Goal: Information Seeking & Learning: Learn about a topic

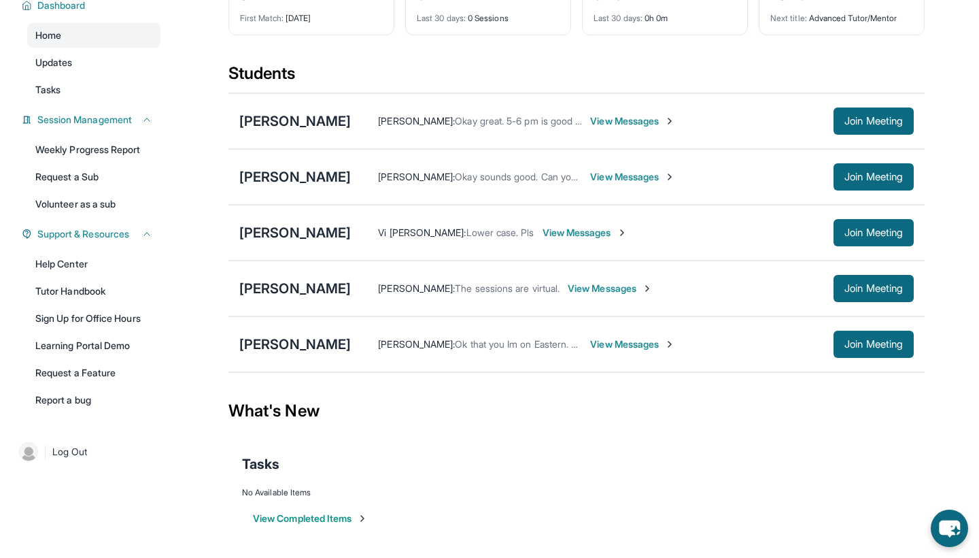
scroll to position [118, 0]
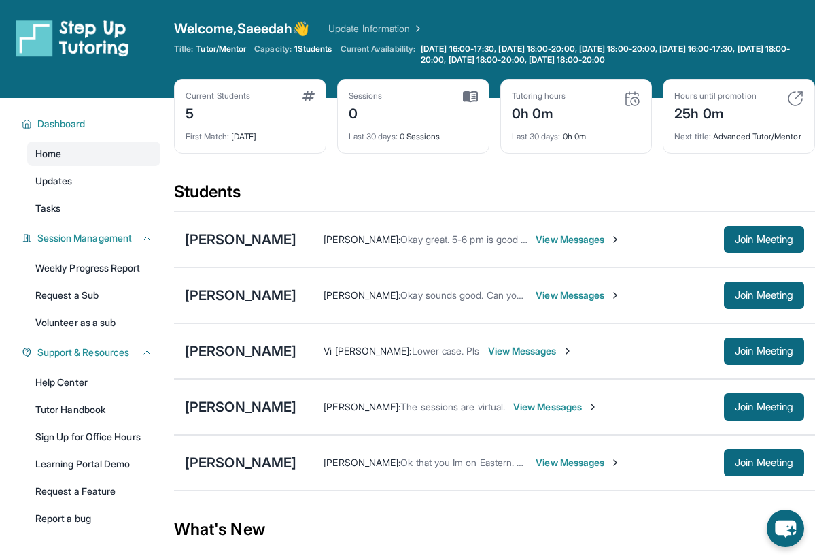
click at [65, 44] on img at bounding box center [72, 38] width 113 height 38
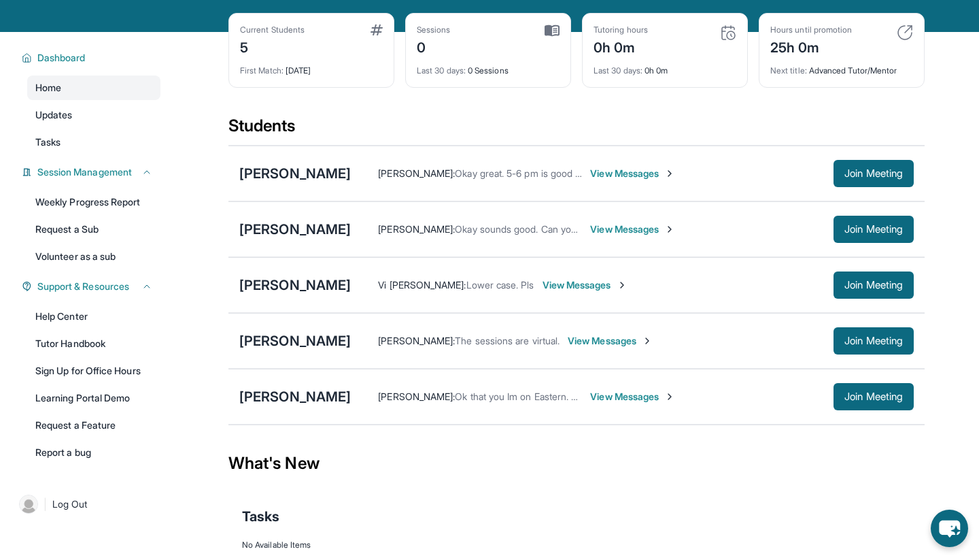
scroll to position [69, 0]
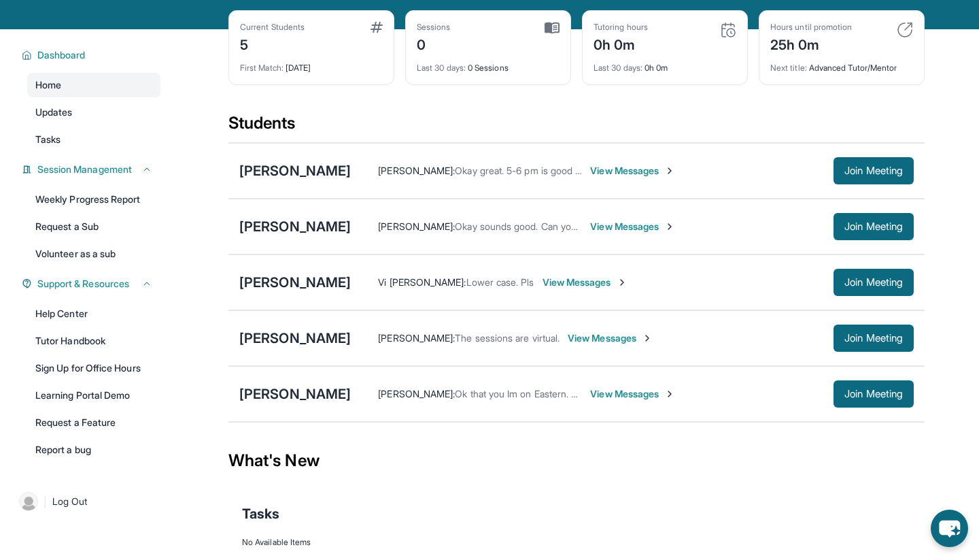
click at [635, 392] on span "View Messages" at bounding box center [632, 394] width 85 height 14
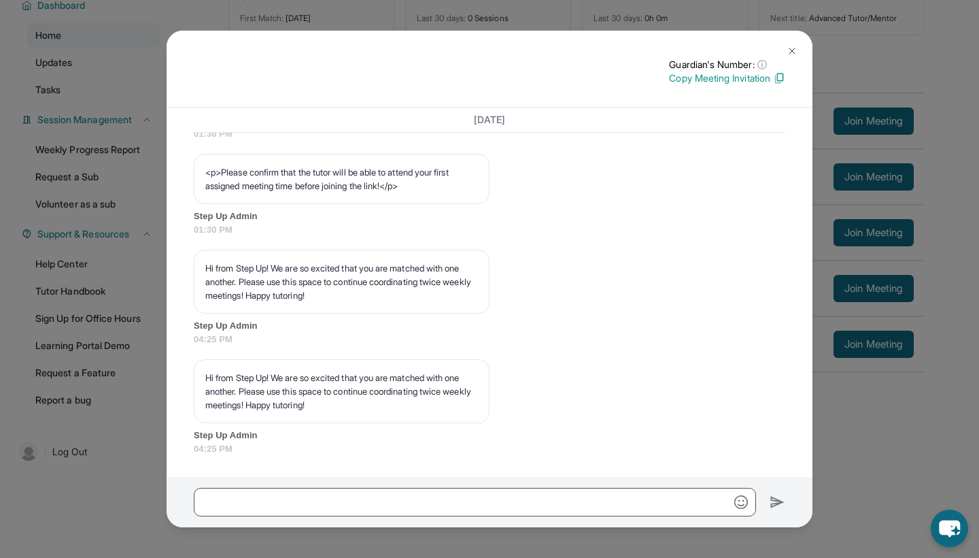
scroll to position [118, 0]
click at [793, 43] on button at bounding box center [792, 50] width 27 height 27
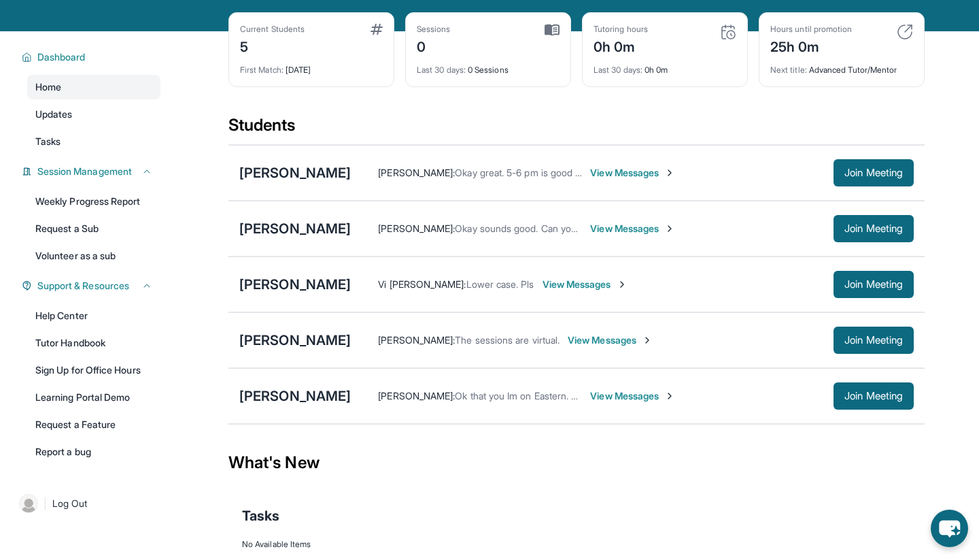
scroll to position [65, 0]
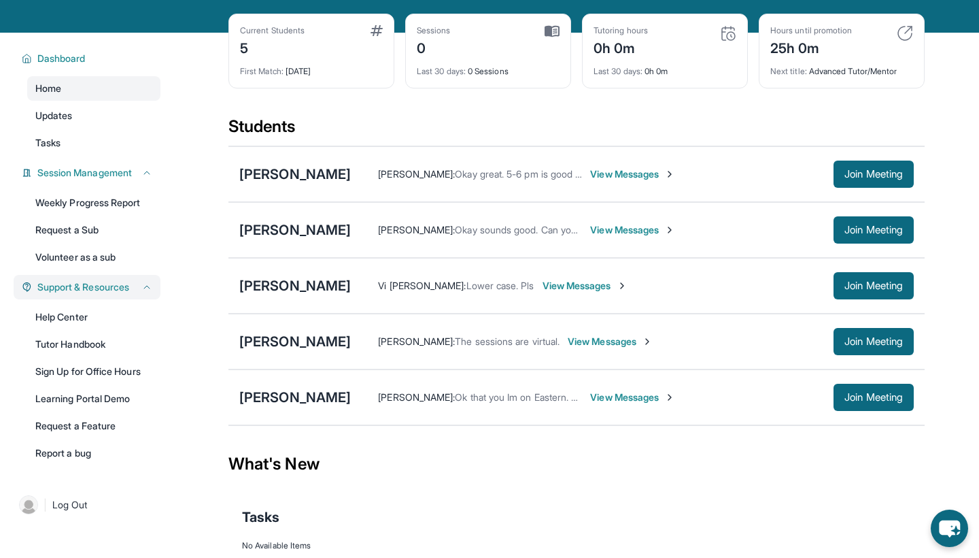
click at [124, 288] on span "Support & Resources" at bounding box center [83, 287] width 92 height 14
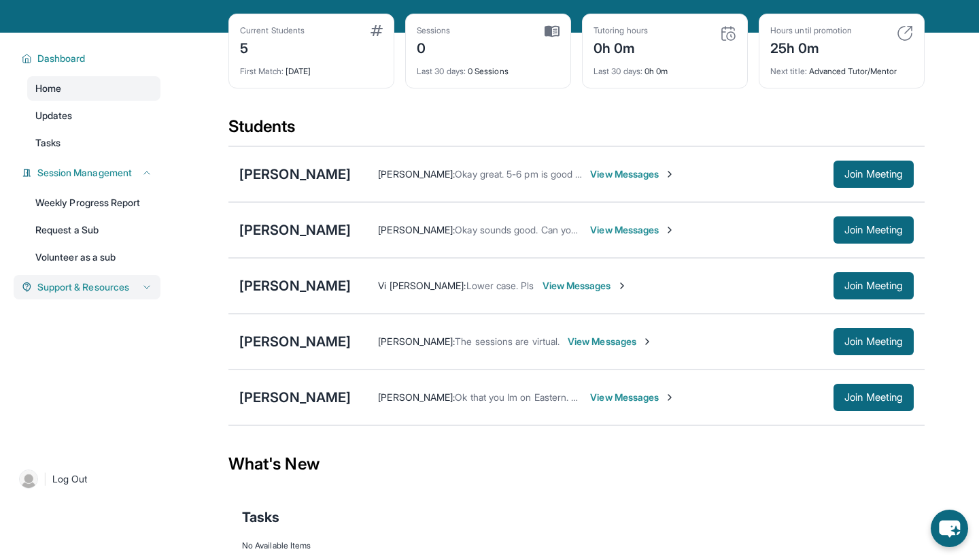
click at [125, 286] on span "Support & Resources" at bounding box center [83, 287] width 92 height 14
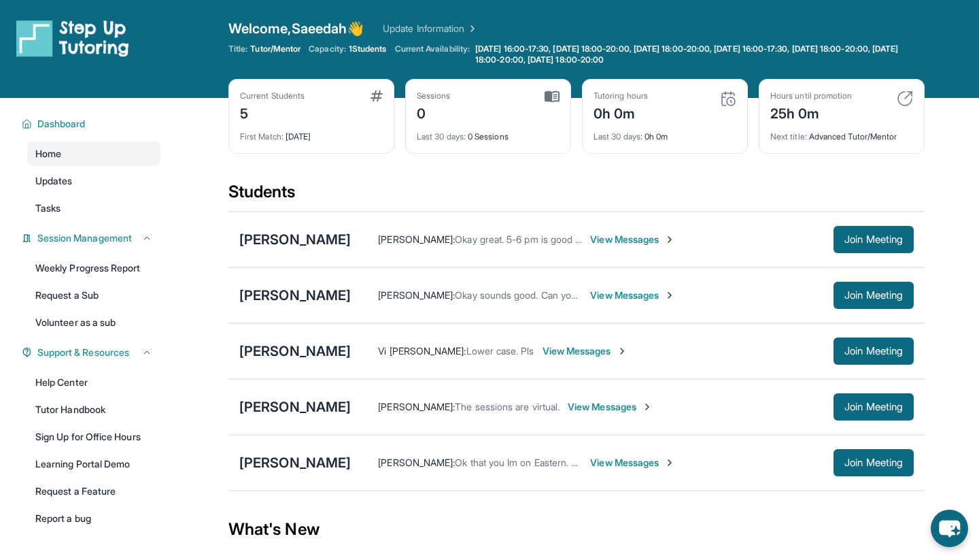
scroll to position [0, 0]
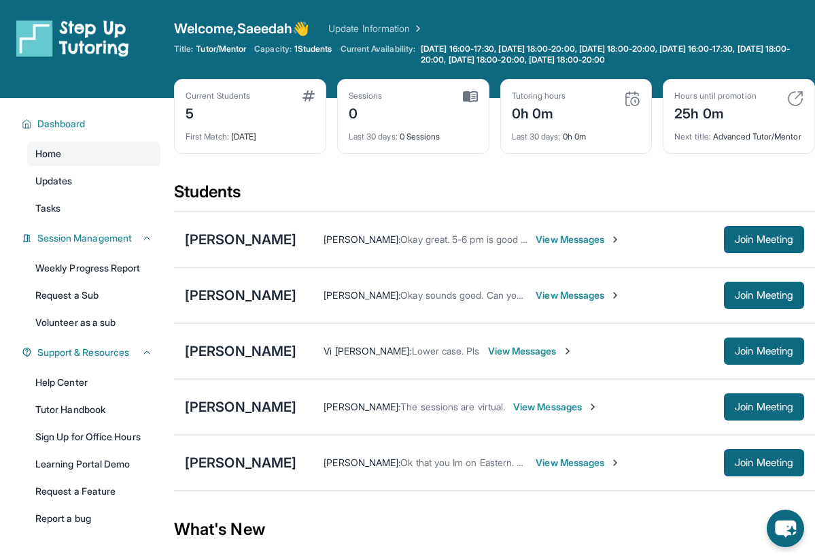
click at [158, 1] on div "Open sidebar Welcome, Saeedah 👋 Update Information Title: Tutor/Mentor Capacity…" at bounding box center [407, 49] width 815 height 98
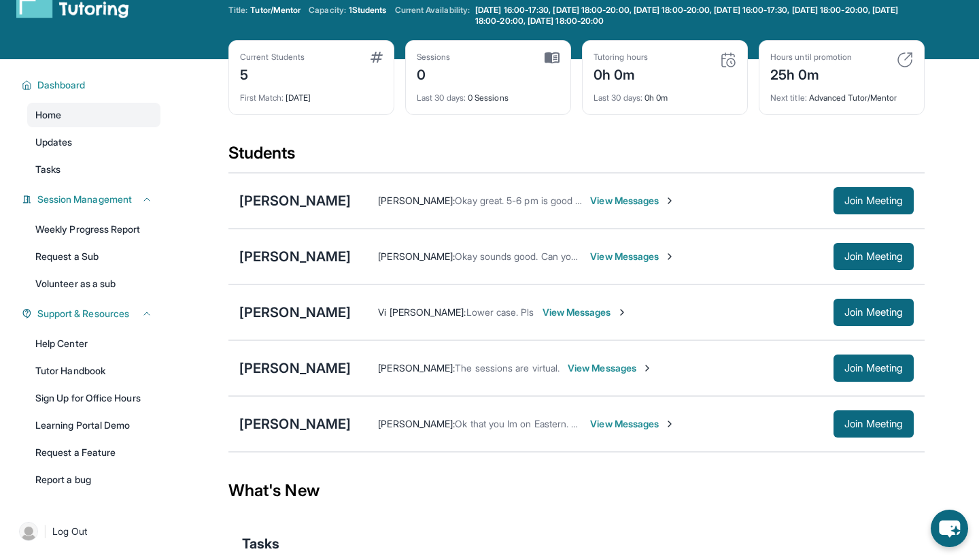
scroll to position [57, 0]
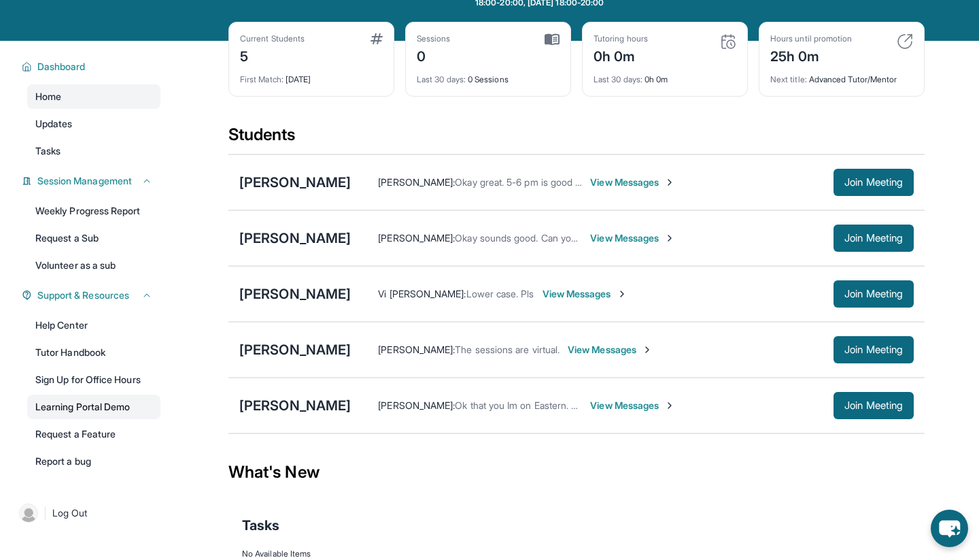
click at [84, 407] on link "Learning Portal Demo" at bounding box center [93, 406] width 133 height 24
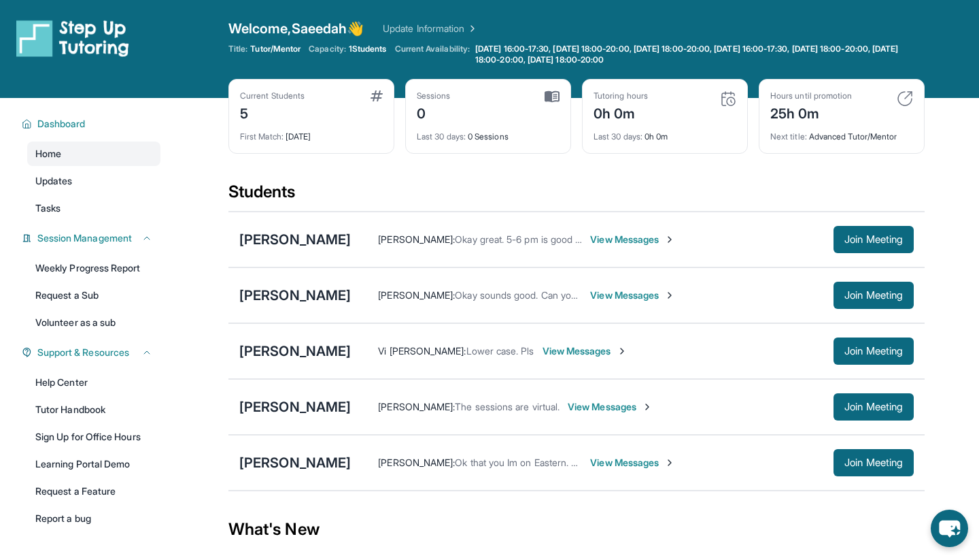
scroll to position [0, 0]
click at [90, 206] on link "Tasks" at bounding box center [93, 208] width 133 height 24
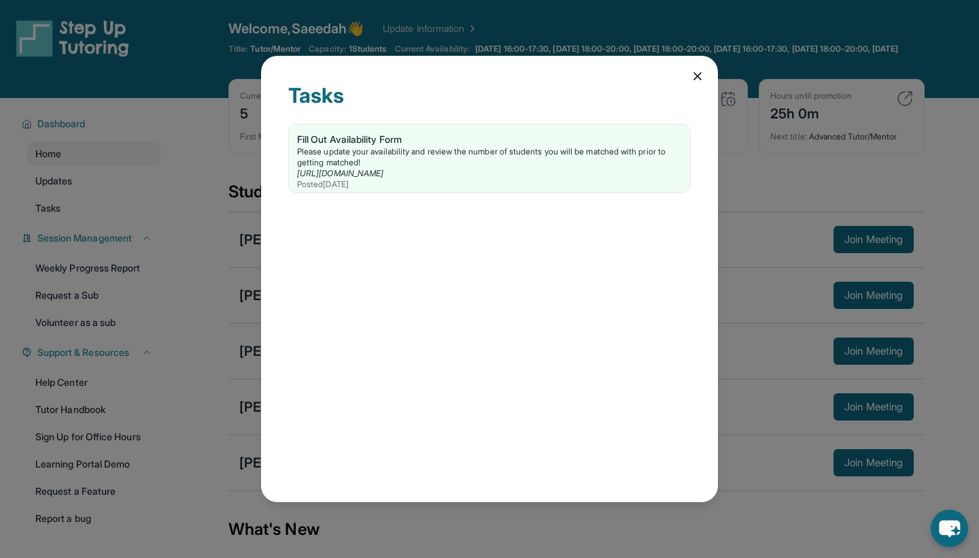
click at [700, 71] on icon at bounding box center [698, 76] width 14 height 14
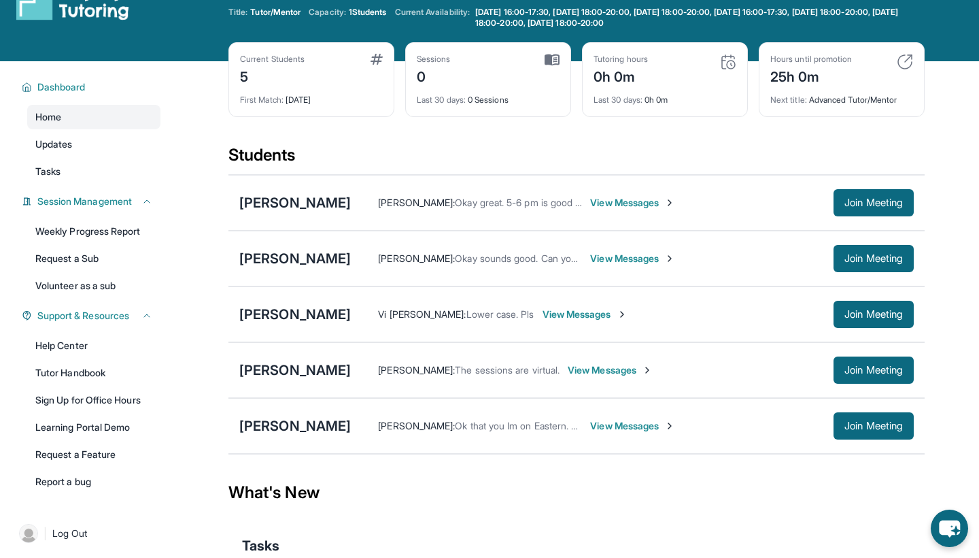
scroll to position [35, 0]
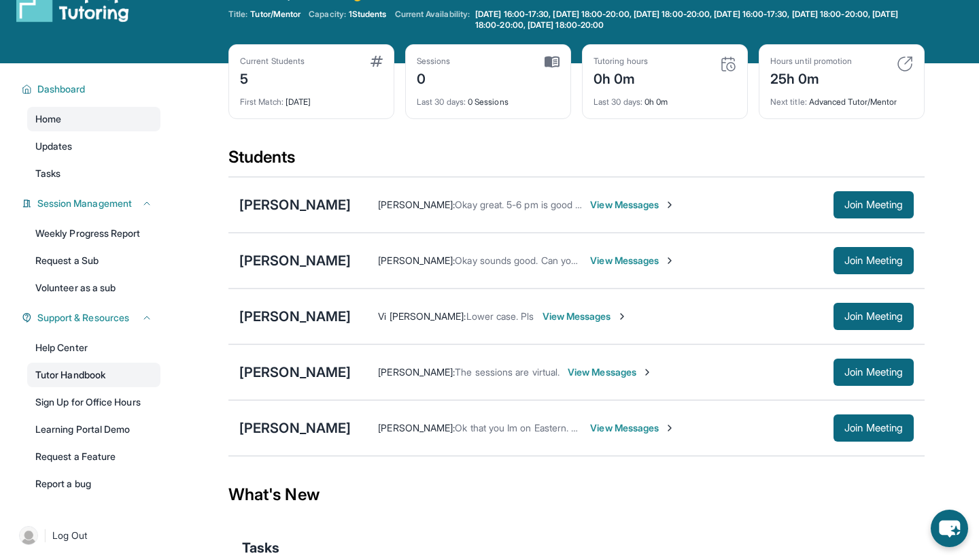
click at [77, 378] on link "Tutor Handbook" at bounding box center [93, 374] width 133 height 24
click at [96, 421] on link "Learning Portal Demo" at bounding box center [93, 429] width 133 height 24
